Goal: Unclear

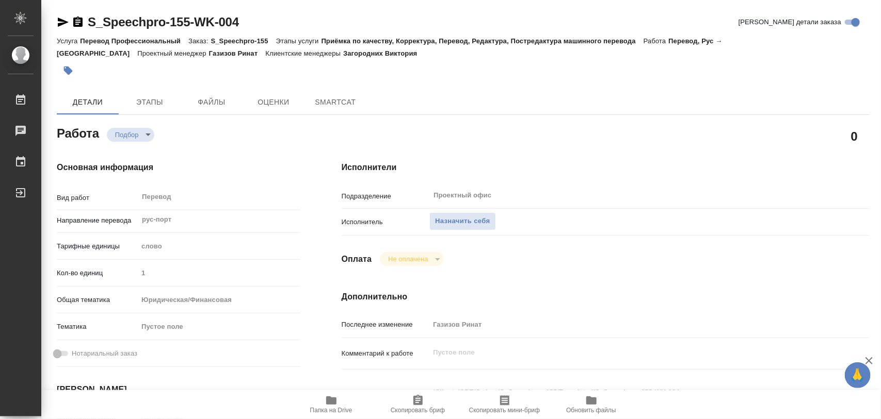
type textarea "x"
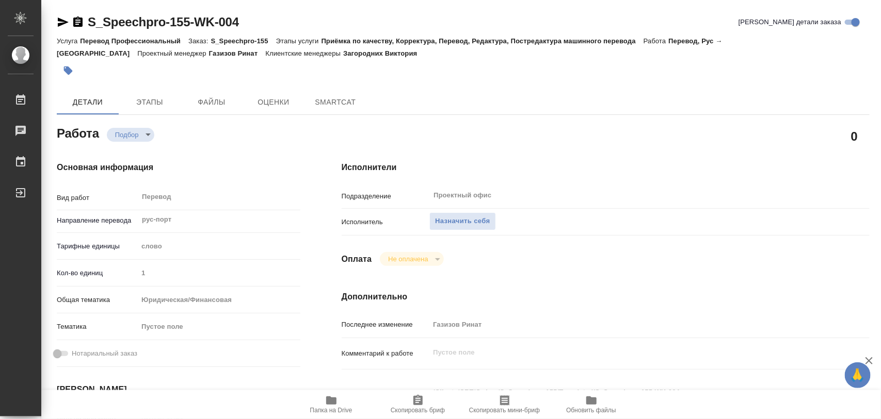
type textarea "x"
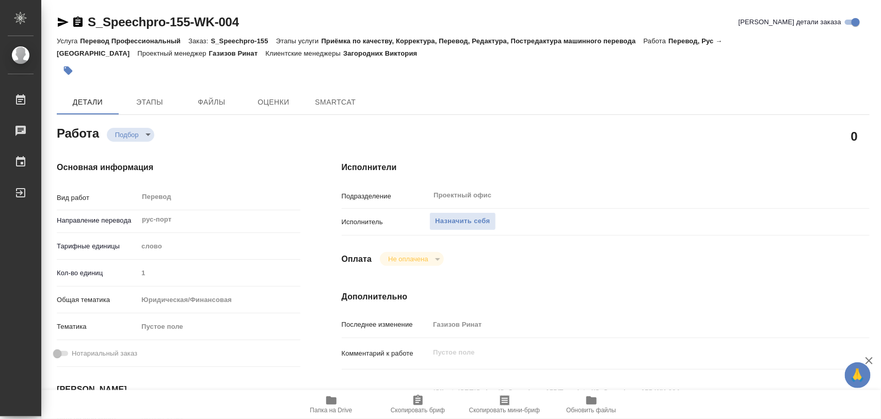
type textarea "x"
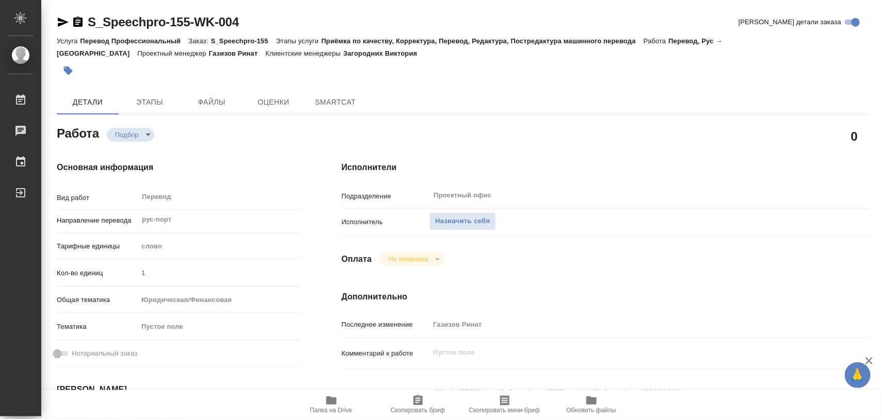
type textarea "x"
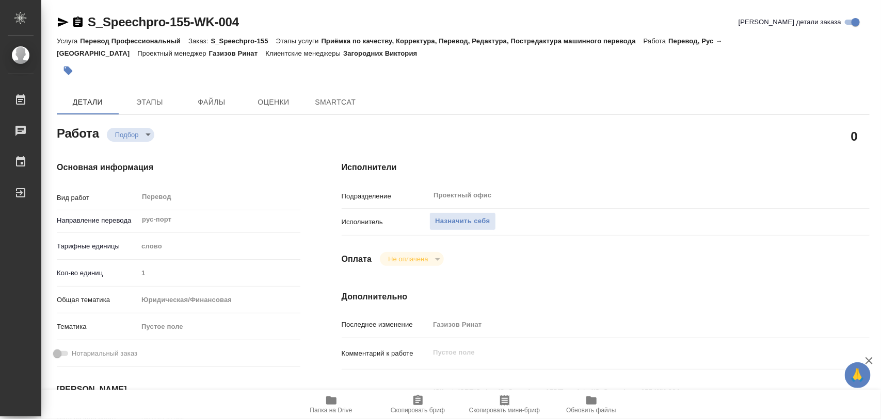
type textarea "x"
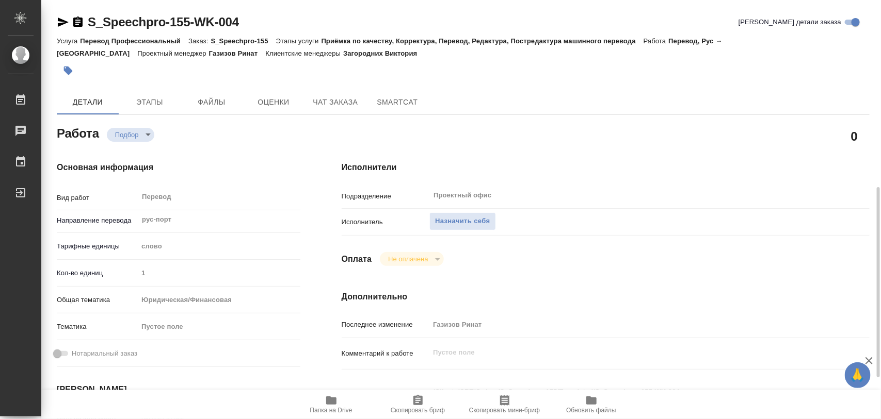
type textarea "x"
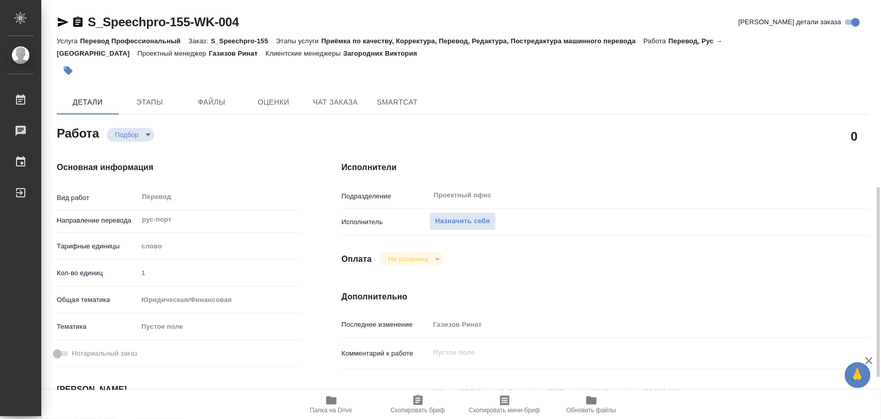
scroll to position [129, 0]
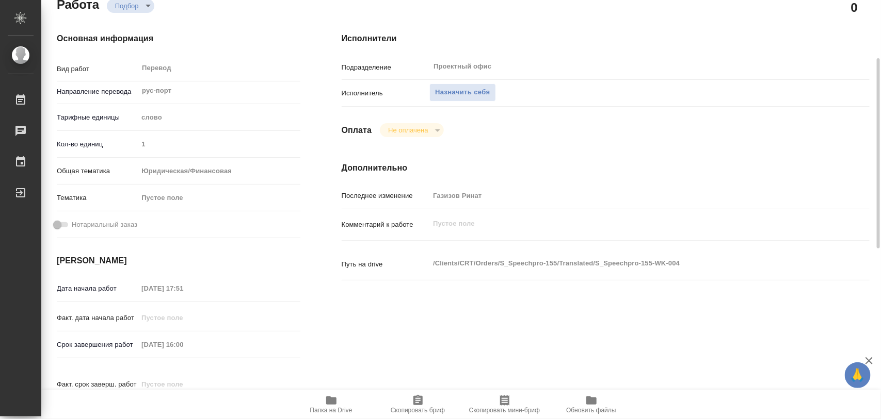
type textarea "x"
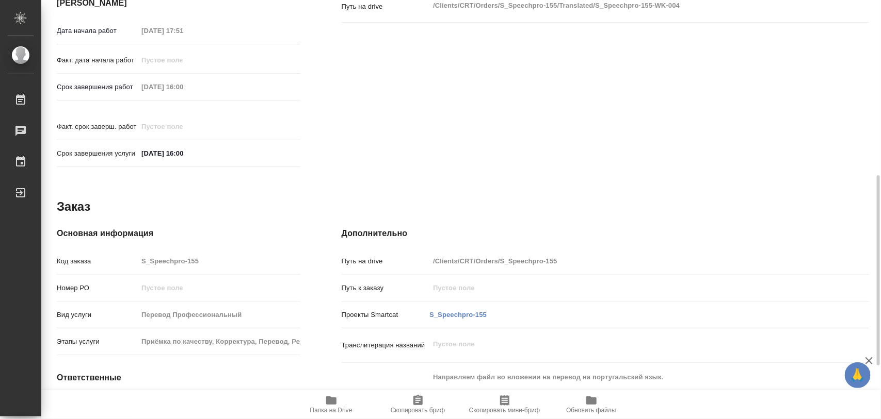
scroll to position [506, 0]
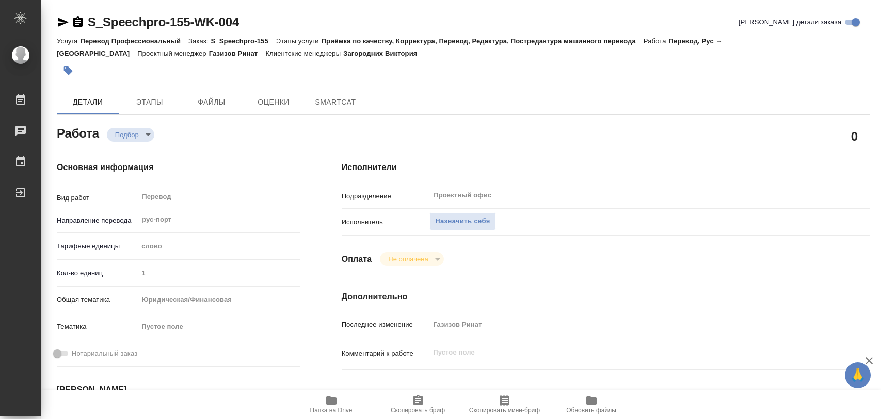
type textarea "x"
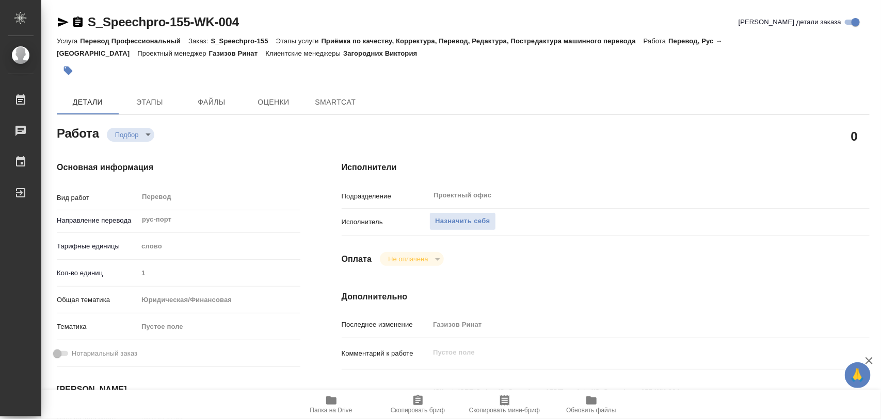
type textarea "x"
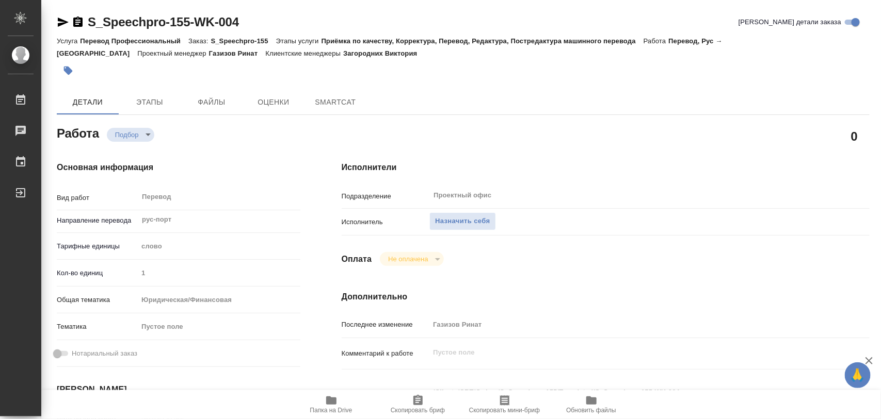
type textarea "x"
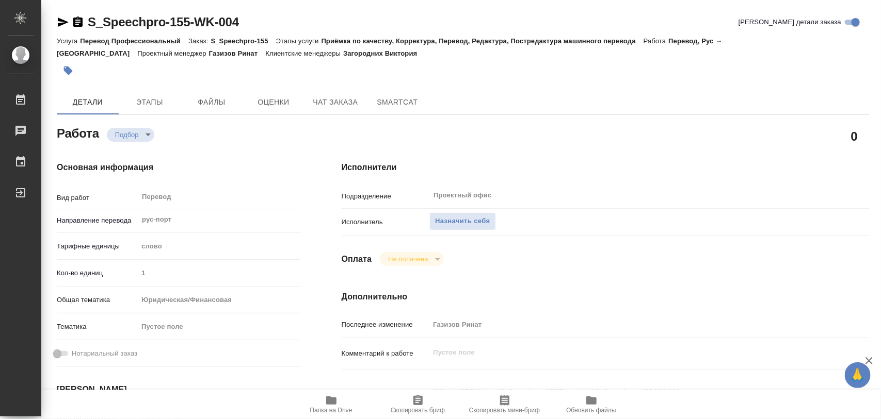
type textarea "x"
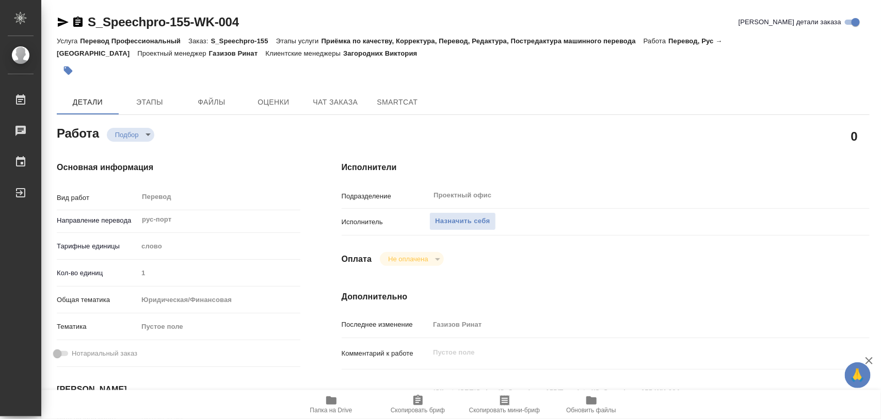
type textarea "x"
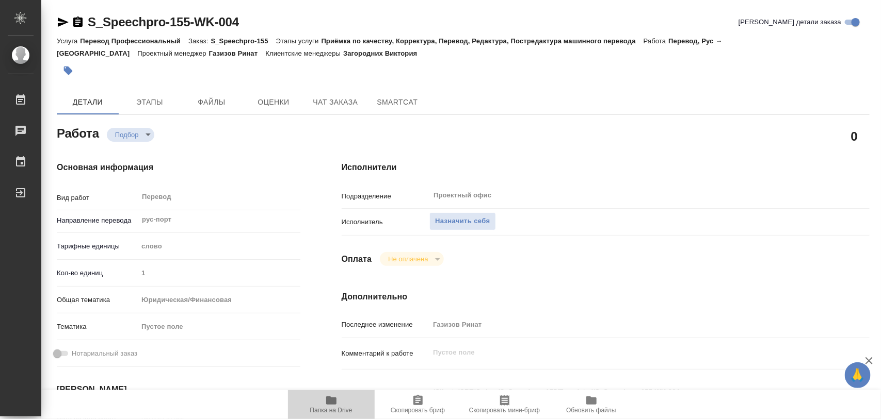
click at [334, 399] on icon "button" at bounding box center [331, 401] width 10 height 8
